Goal: Task Accomplishment & Management: Complete application form

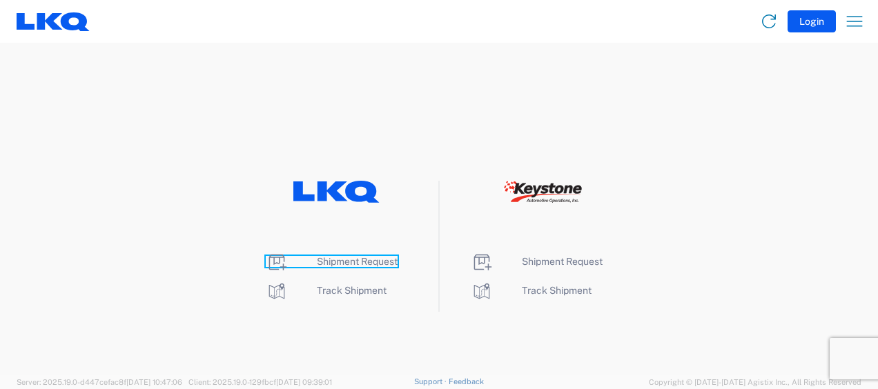
click at [349, 256] on span "Shipment Request" at bounding box center [357, 261] width 81 height 11
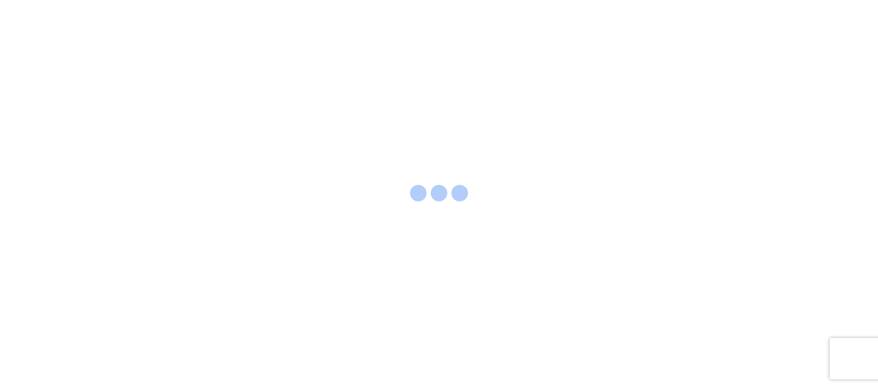
select select "FULL"
select select "LBS"
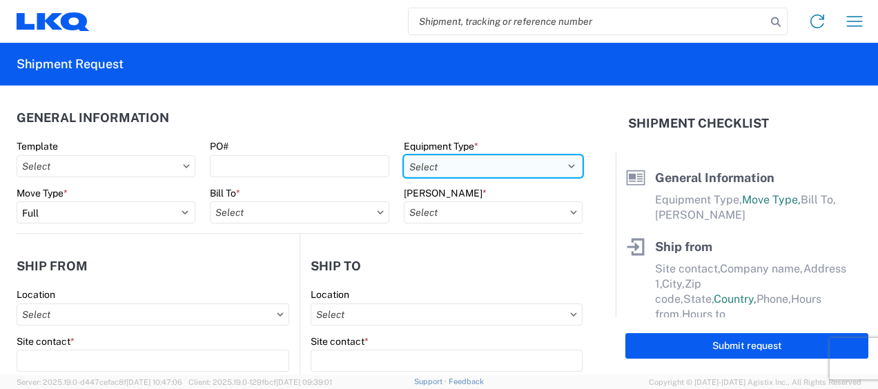
click at [535, 166] on select "Select 53’ Dry Van Flatbed Dropdeck (van) Lowboy (flatbed) Rail" at bounding box center [493, 166] width 179 height 22
select select "STDV"
click at [404, 155] on select "Select 53’ Dry Van Flatbed Dropdeck (van) Lowboy (flatbed) Rail" at bounding box center [493, 166] width 179 height 22
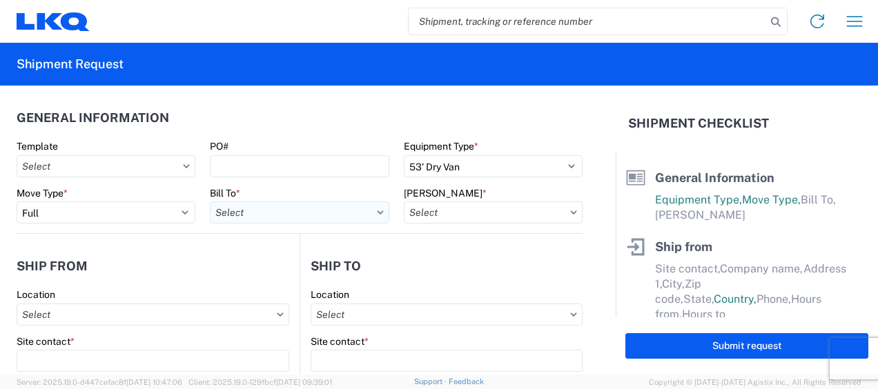
click at [313, 213] on input "text" at bounding box center [299, 212] width 179 height 22
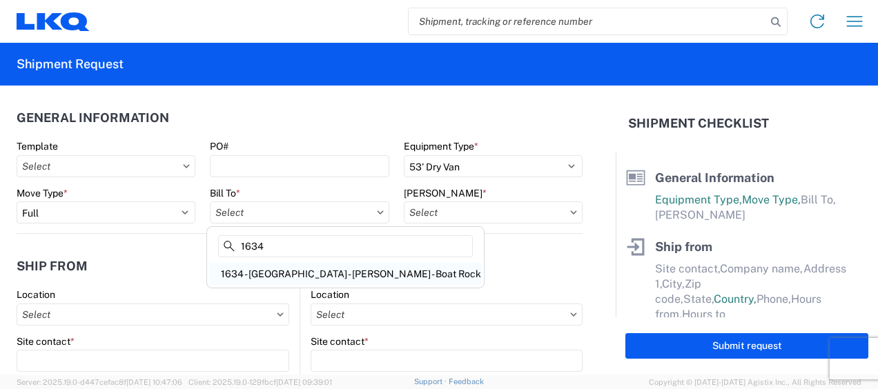
type input "1634"
click at [301, 275] on div "1634 - Atlanta - Knopf - Boat Rock" at bounding box center [345, 274] width 271 height 22
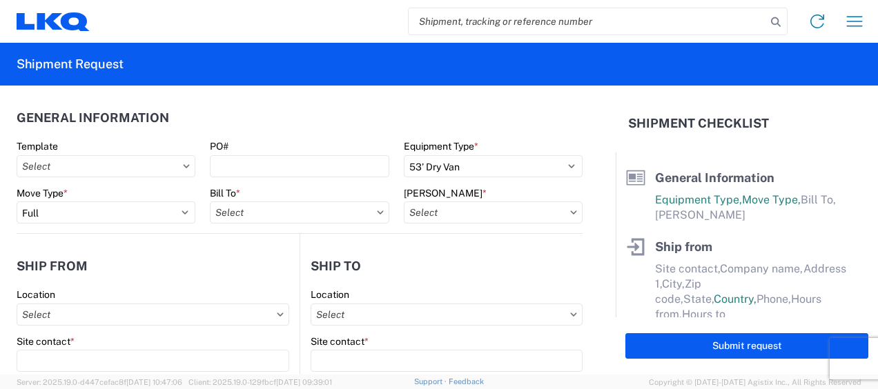
type input "1634 - Atlanta - Knopf - Boat Rock"
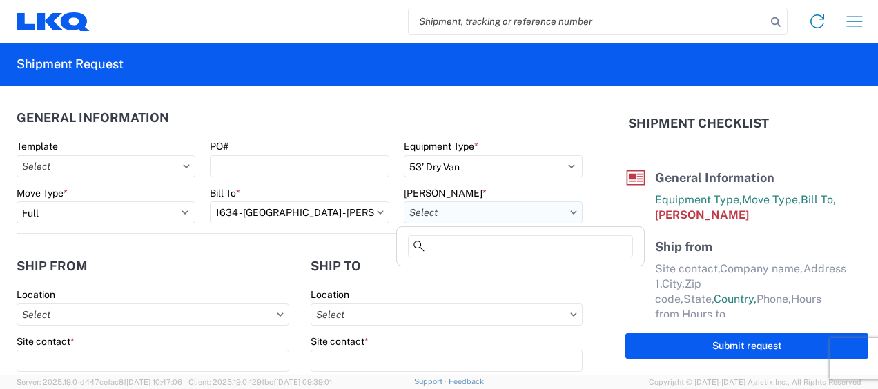
click at [529, 212] on input "text" at bounding box center [493, 212] width 179 height 22
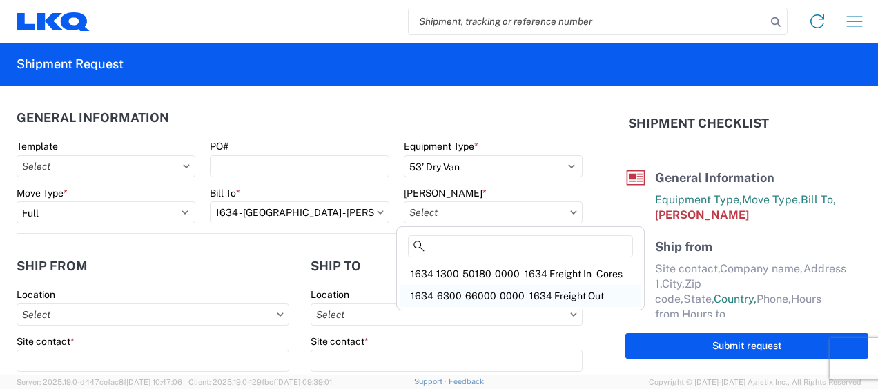
click at [529, 295] on div "1634-6300-66000-0000 - 1634 Freight Out" at bounding box center [521, 296] width 242 height 22
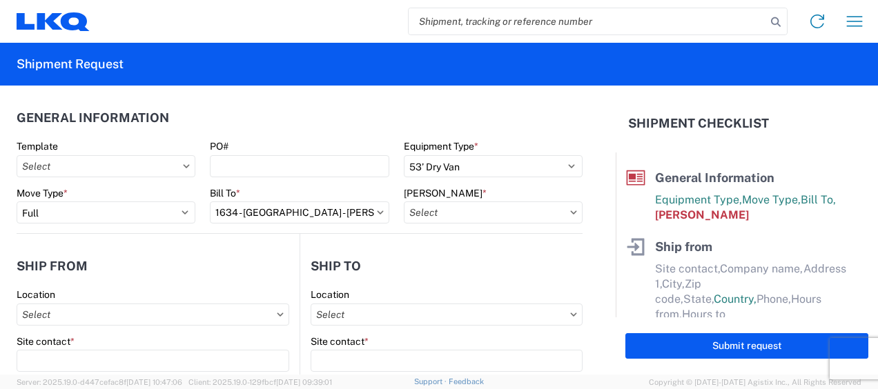
type input "1634-6300-66000-0000 - 1634 Freight Out"
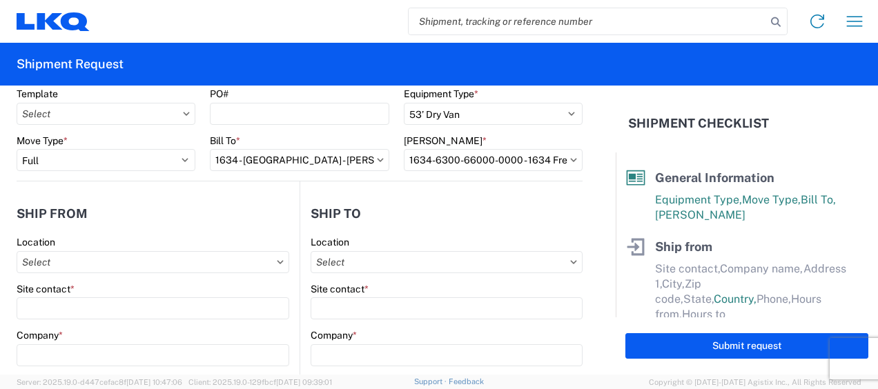
scroll to position [69, 0]
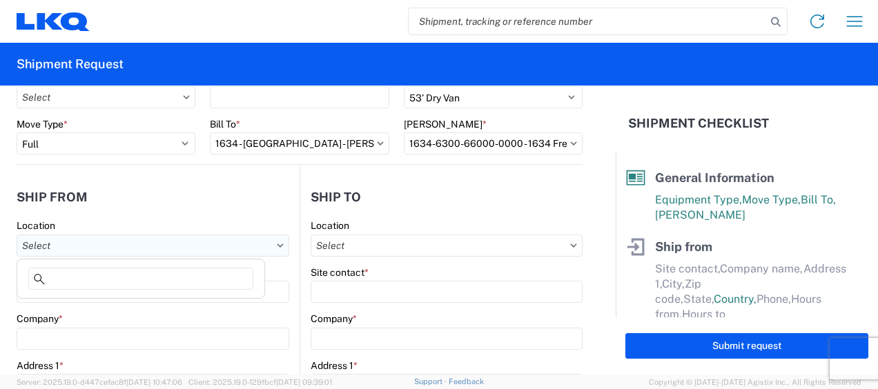
click at [108, 235] on input "text" at bounding box center [153, 246] width 273 height 22
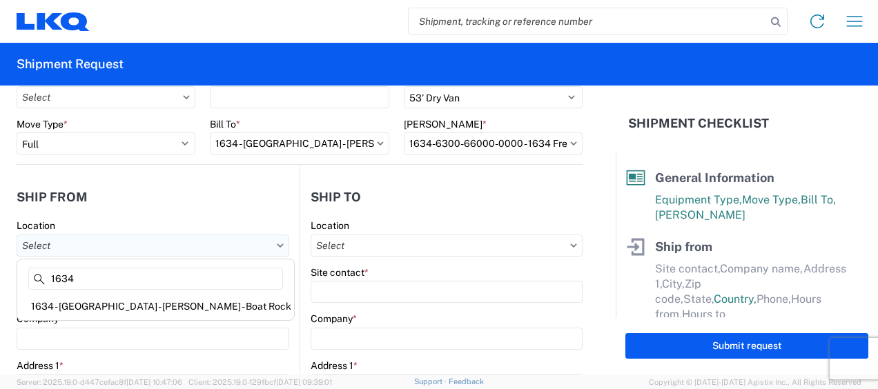
type input "1634"
click at [113, 309] on div "1634 - Atlanta - Knopf - Boat Rock" at bounding box center [155, 306] width 271 height 22
type input "1634 - Atlanta - Knopf - Boat Rock"
type input "LKQ Corporation"
type input "6320 Boat Rock Blvd SW"
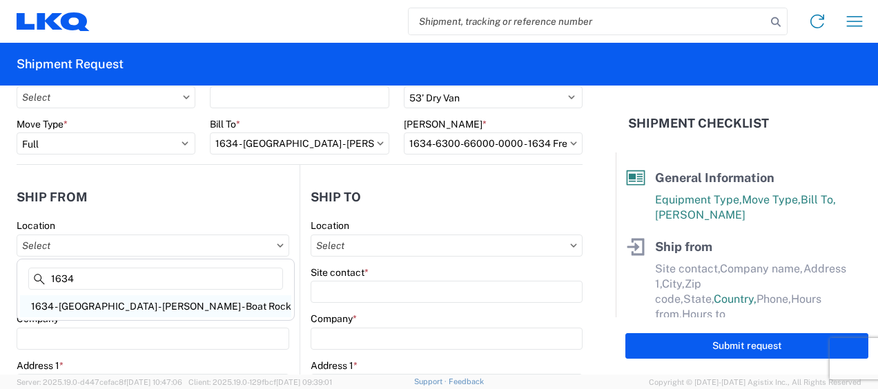
type input "Atlanta"
type input "30336"
select select "GA"
select select "US"
type input "678-399-8501"
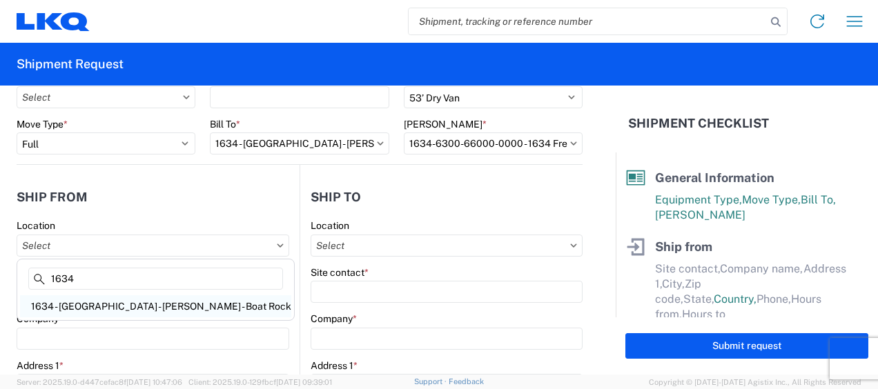
type input "00:00"
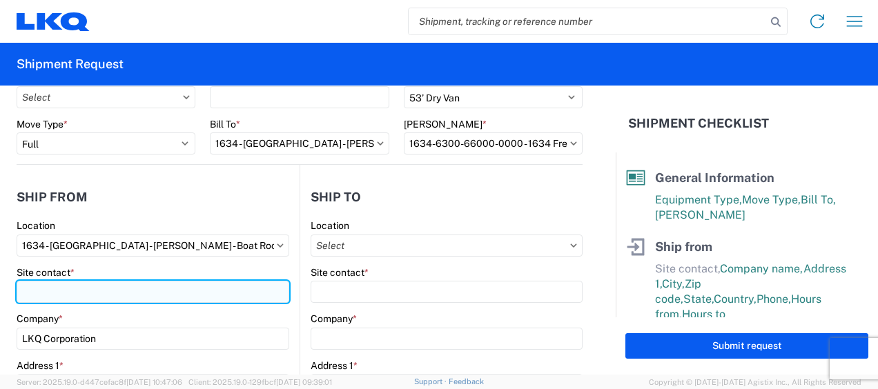
click at [61, 293] on input "Site contact *" at bounding box center [153, 292] width 273 height 22
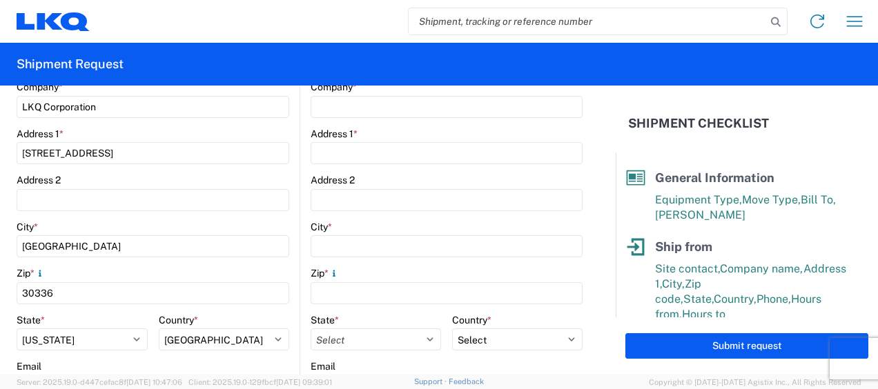
scroll to position [414, 0]
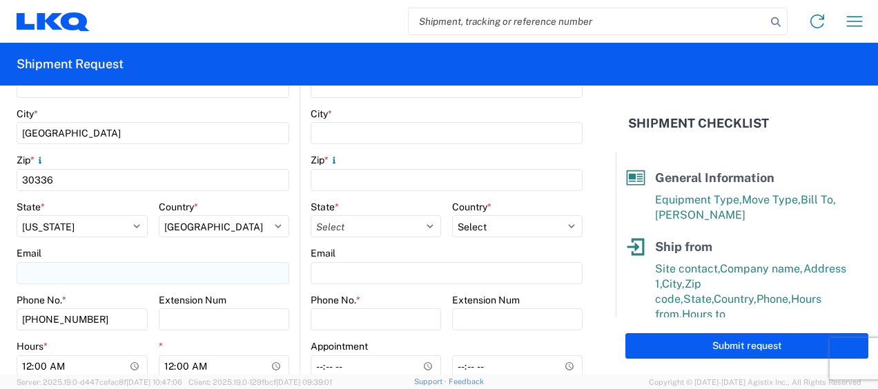
type input "jason v"
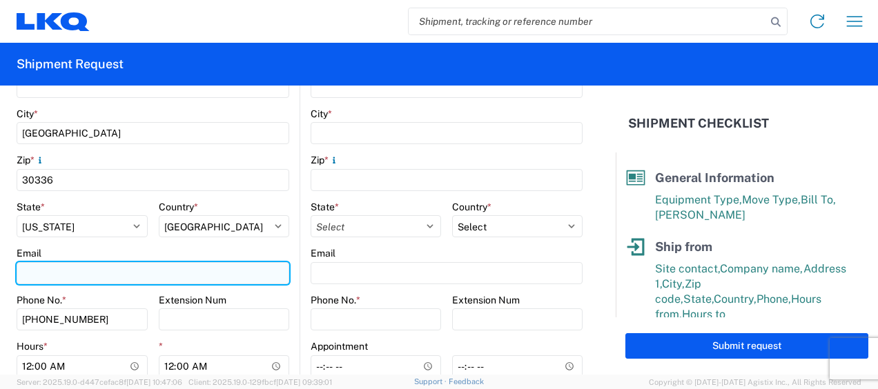
click at [71, 273] on input "Email" at bounding box center [153, 273] width 273 height 22
type input "mjvoyles@lkqcorp.com"
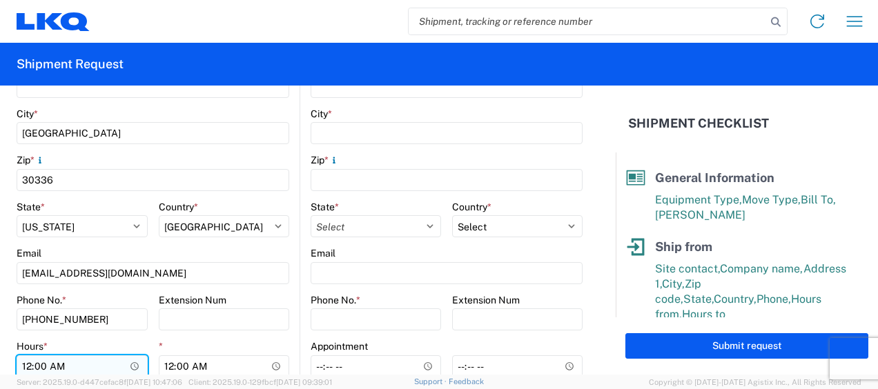
click at [26, 362] on input "00:00" at bounding box center [82, 366] width 131 height 22
type input "07:00"
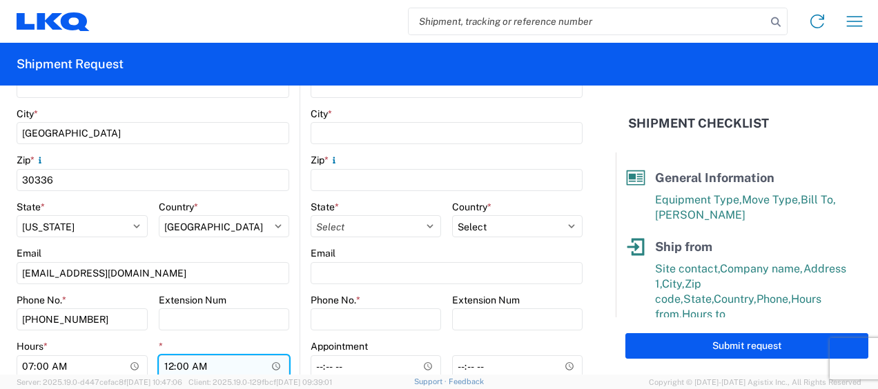
click at [167, 359] on input "00:00" at bounding box center [224, 366] width 131 height 22
type input "11:00"
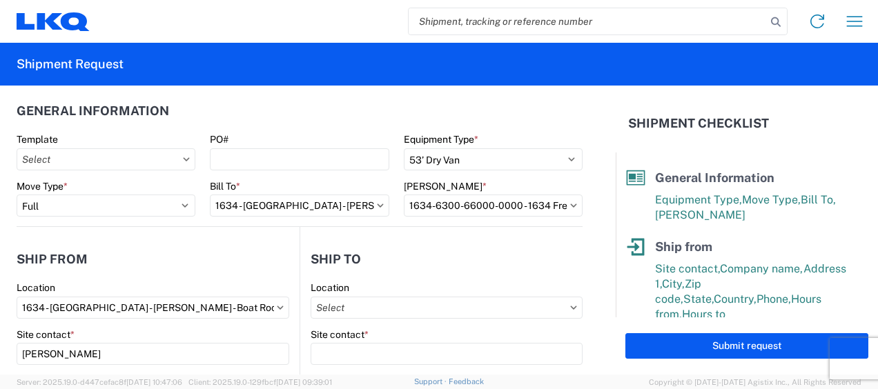
scroll to position [0, 0]
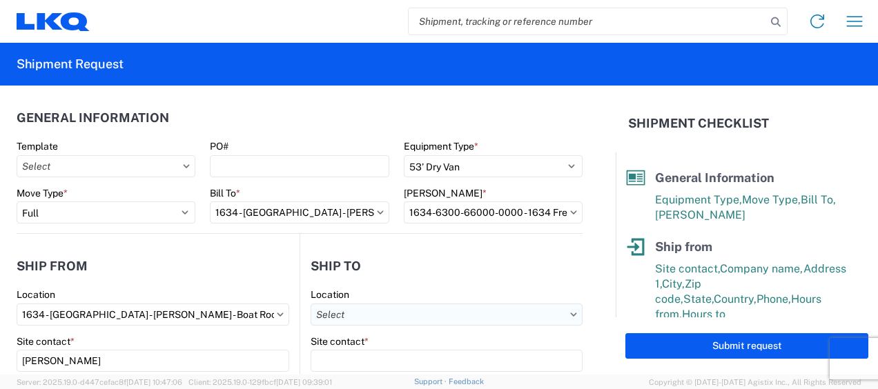
click at [518, 309] on input "text" at bounding box center [447, 315] width 272 height 22
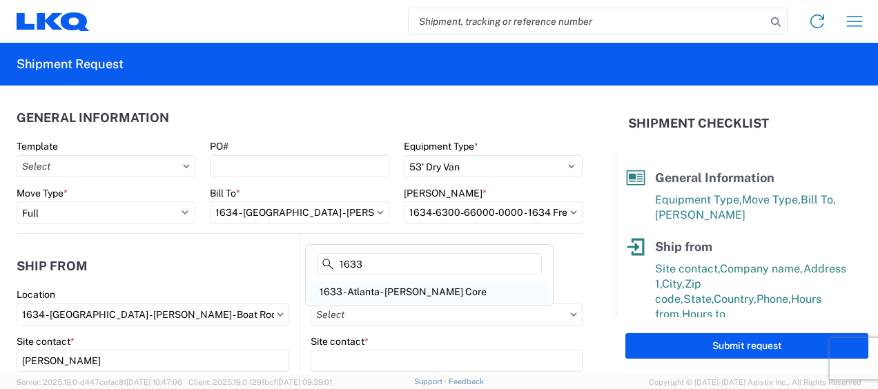
type input "1633"
click at [395, 297] on div "1633 - Atlanta - Knopf Core" at bounding box center [429, 292] width 242 height 22
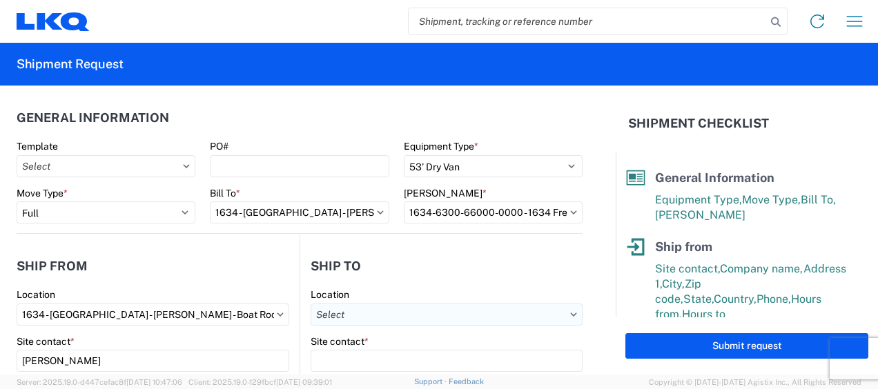
type input "1633 - Atlanta - Knopf Core"
type input "LKQ Corporation"
type input "4585 Frederick Dr SW"
type input "Atlanta"
type input "30336"
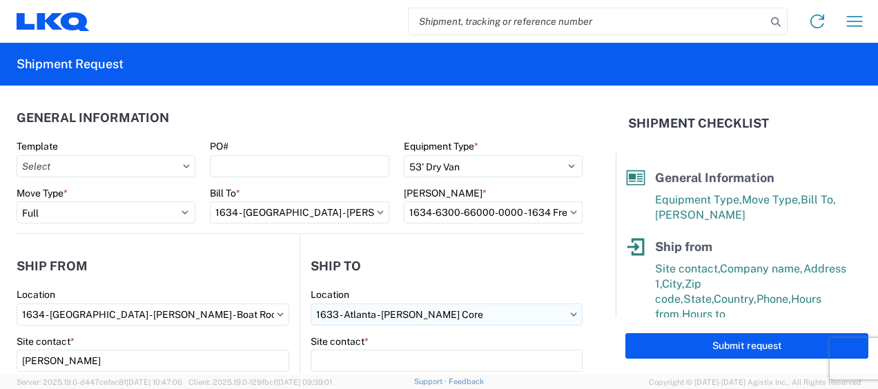
select select "GA"
select select "US"
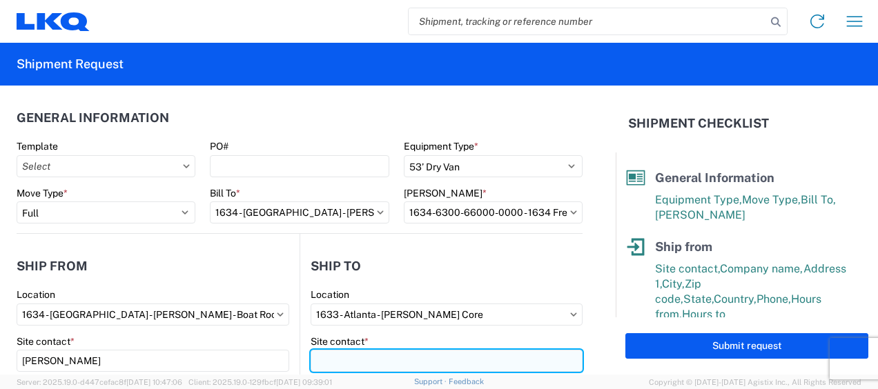
click at [373, 370] on input "Site contact *" at bounding box center [447, 361] width 272 height 22
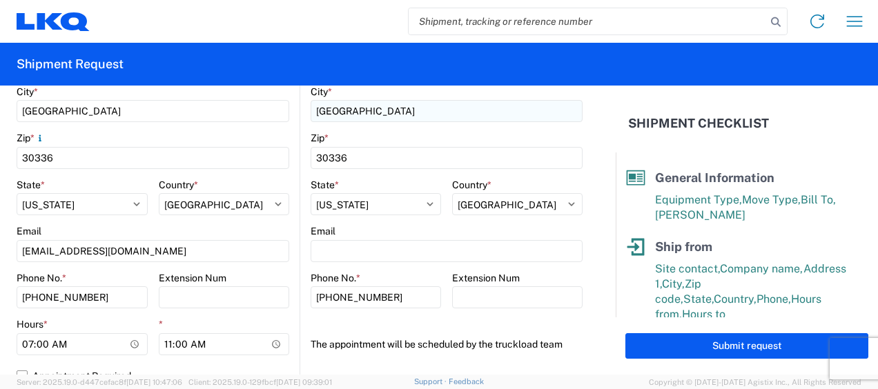
scroll to position [483, 0]
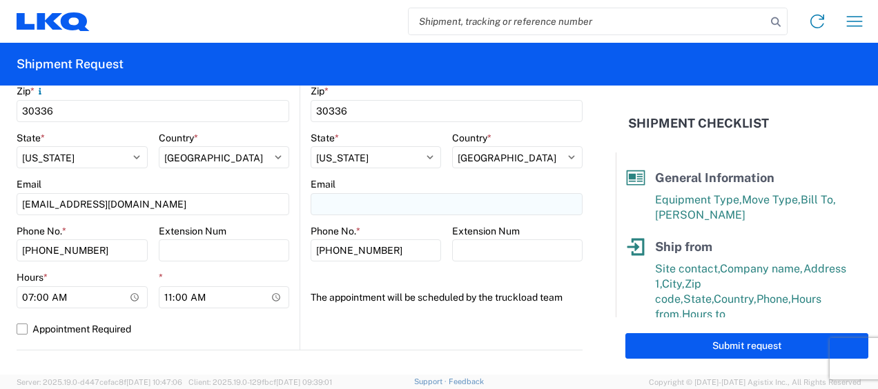
type input "rafael lopez"
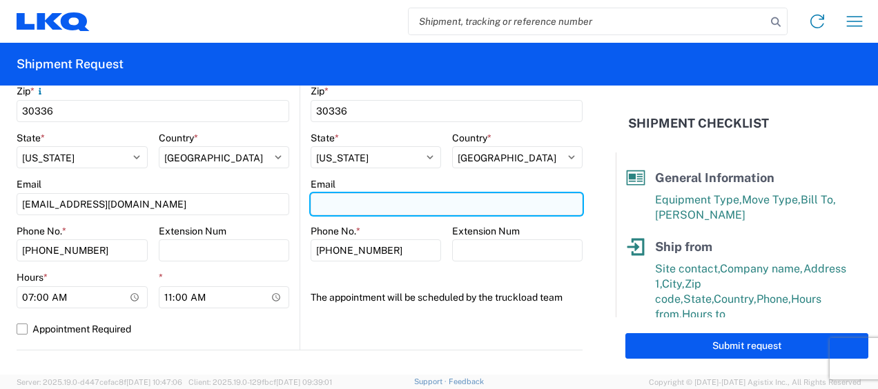
click at [348, 207] on input "Email" at bounding box center [447, 204] width 272 height 22
type input "rafxlopez@lkqcorp.com"
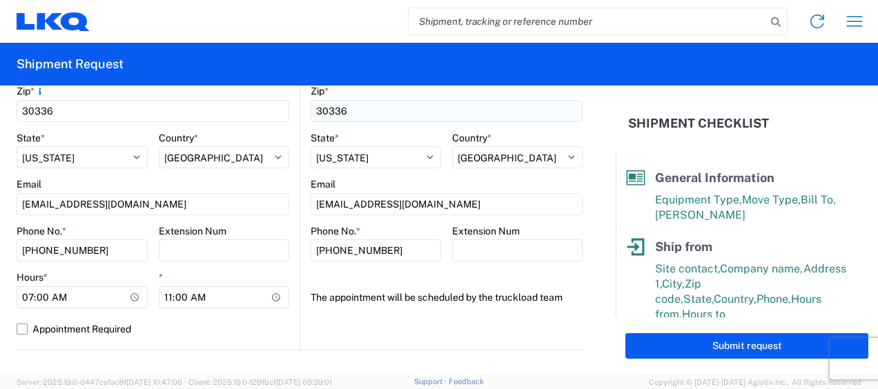
type input "jason voyles"
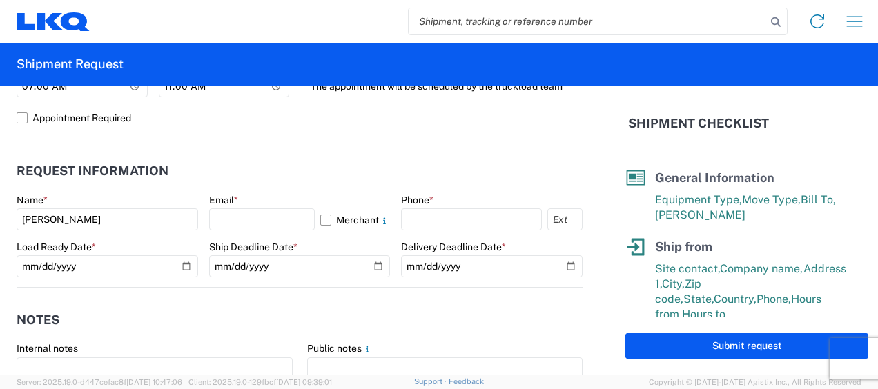
scroll to position [759, 0]
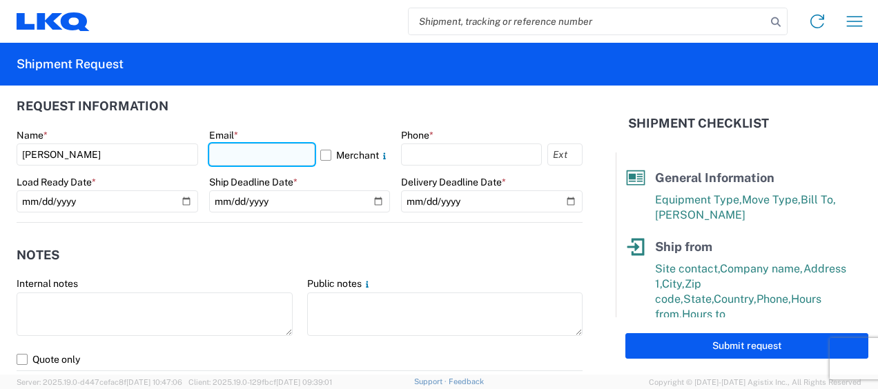
click at [272, 152] on input "text" at bounding box center [262, 155] width 106 height 22
type input "mjvoyles@lkqcorp.com"
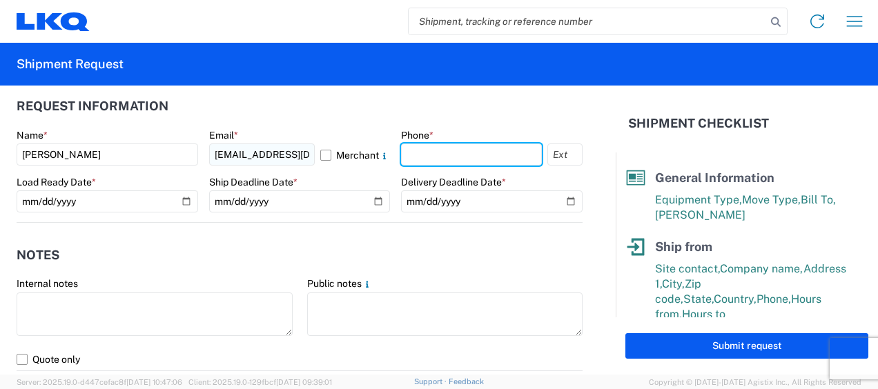
type input "6783998501"
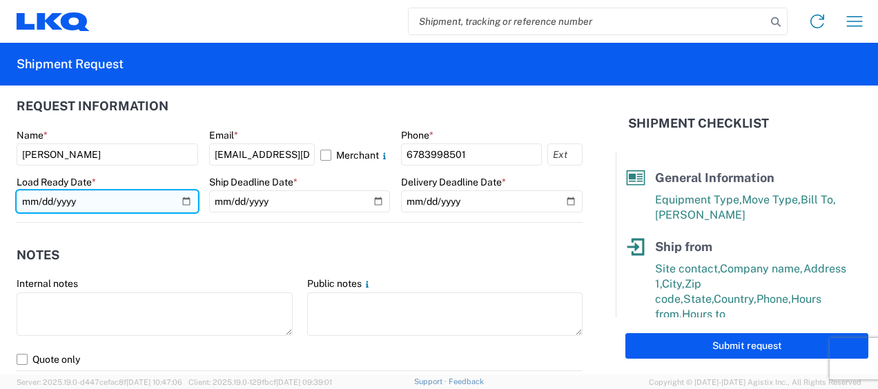
click at [32, 197] on input "date" at bounding box center [107, 201] width 181 height 22
type input "2025-09-19"
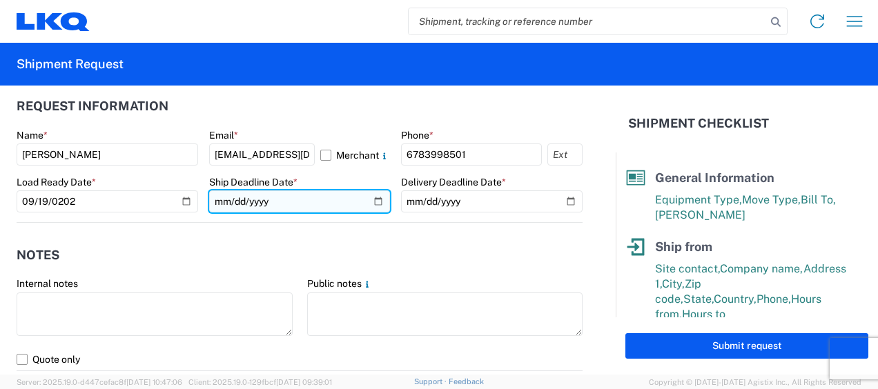
click at [218, 196] on input "date" at bounding box center [299, 201] width 181 height 22
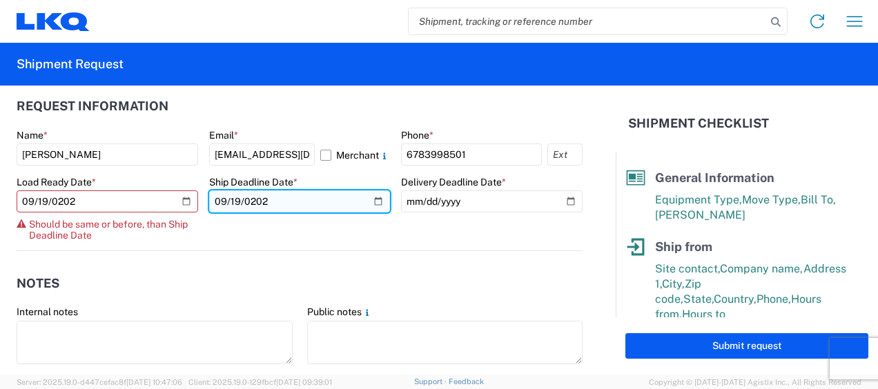
type input "2025-09-19"
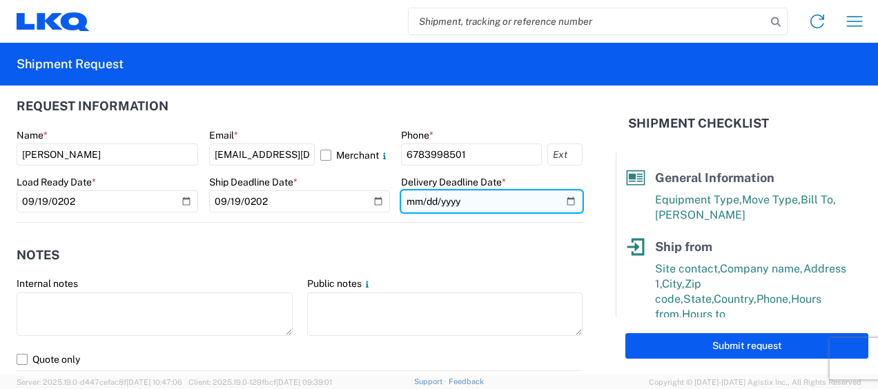
click at [410, 199] on input "date" at bounding box center [491, 201] width 181 height 22
type input "2025-09-19"
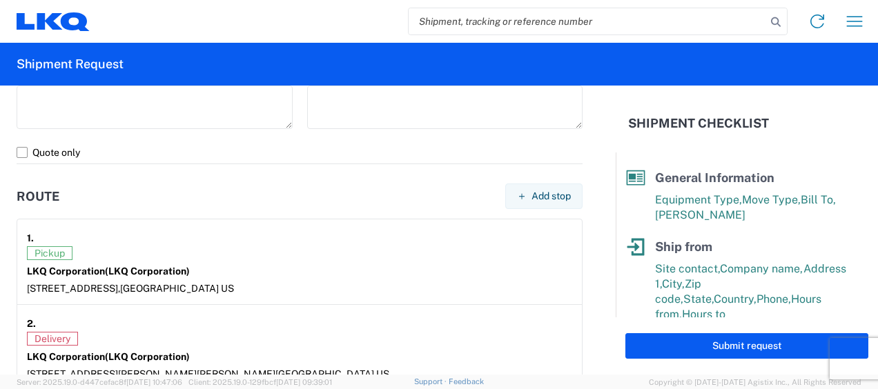
scroll to position [1173, 0]
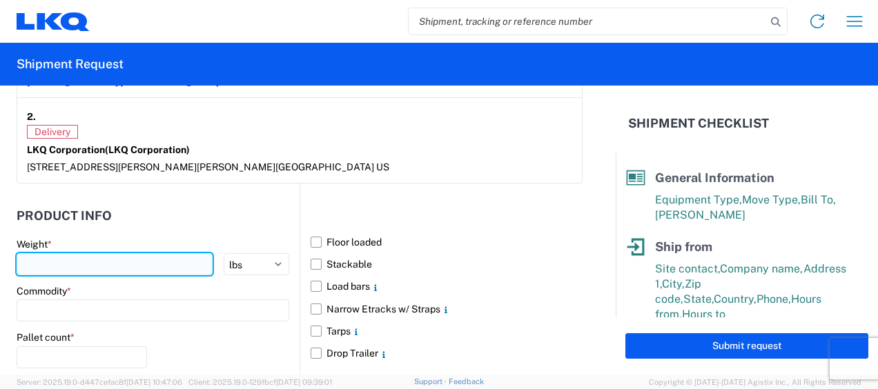
click at [155, 263] on input "number" at bounding box center [115, 264] width 196 height 22
type input "44000"
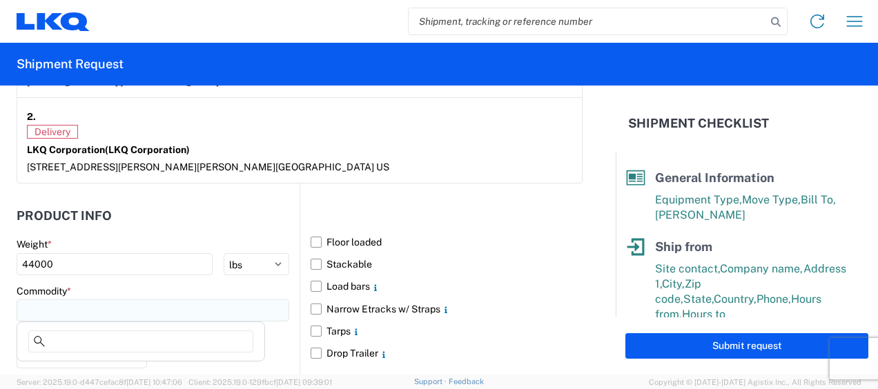
click at [194, 311] on input at bounding box center [153, 310] width 273 height 22
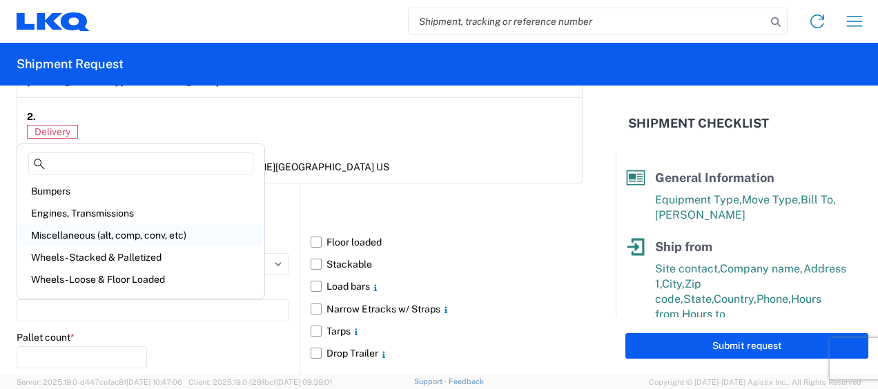
click at [115, 235] on div "Miscellaneous (alt, comp, conv, etc)" at bounding box center [141, 235] width 242 height 22
type input "Miscellaneous (alt, comp, conv, etc)"
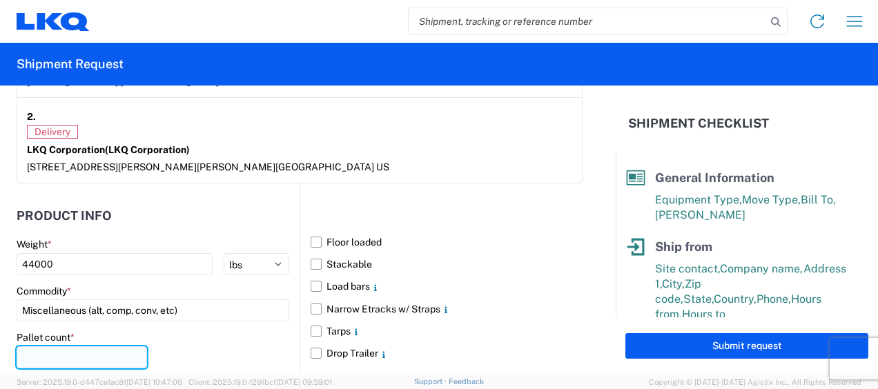
click at [81, 355] on input "number" at bounding box center [82, 357] width 130 height 22
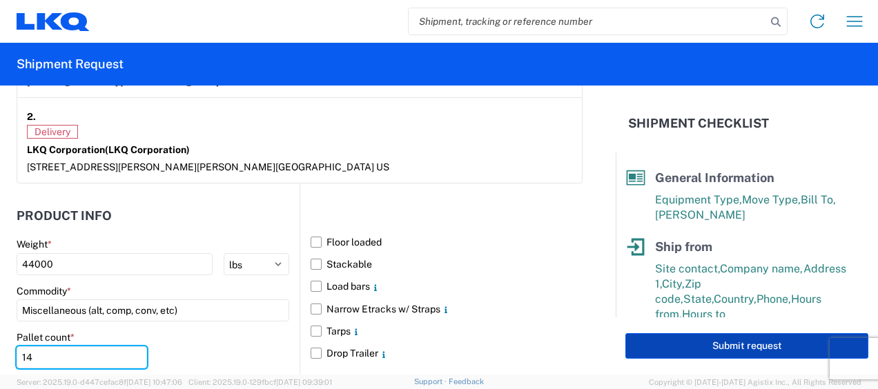
type input "14"
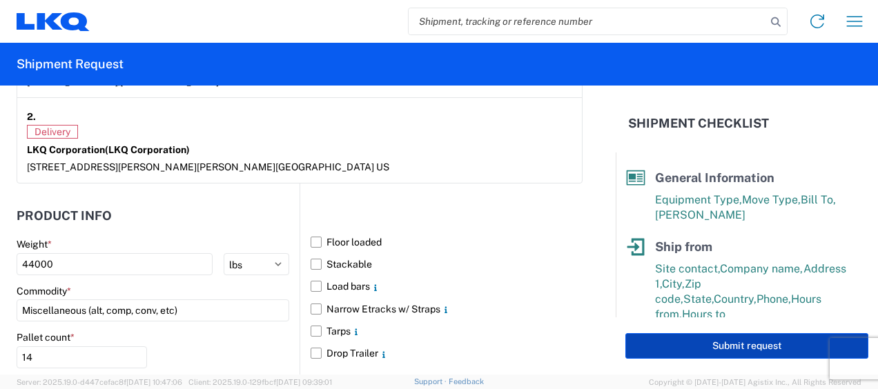
click at [727, 342] on button "Submit request" at bounding box center [746, 346] width 243 height 26
select select "US"
